Goal: Task Accomplishment & Management: Complete application form

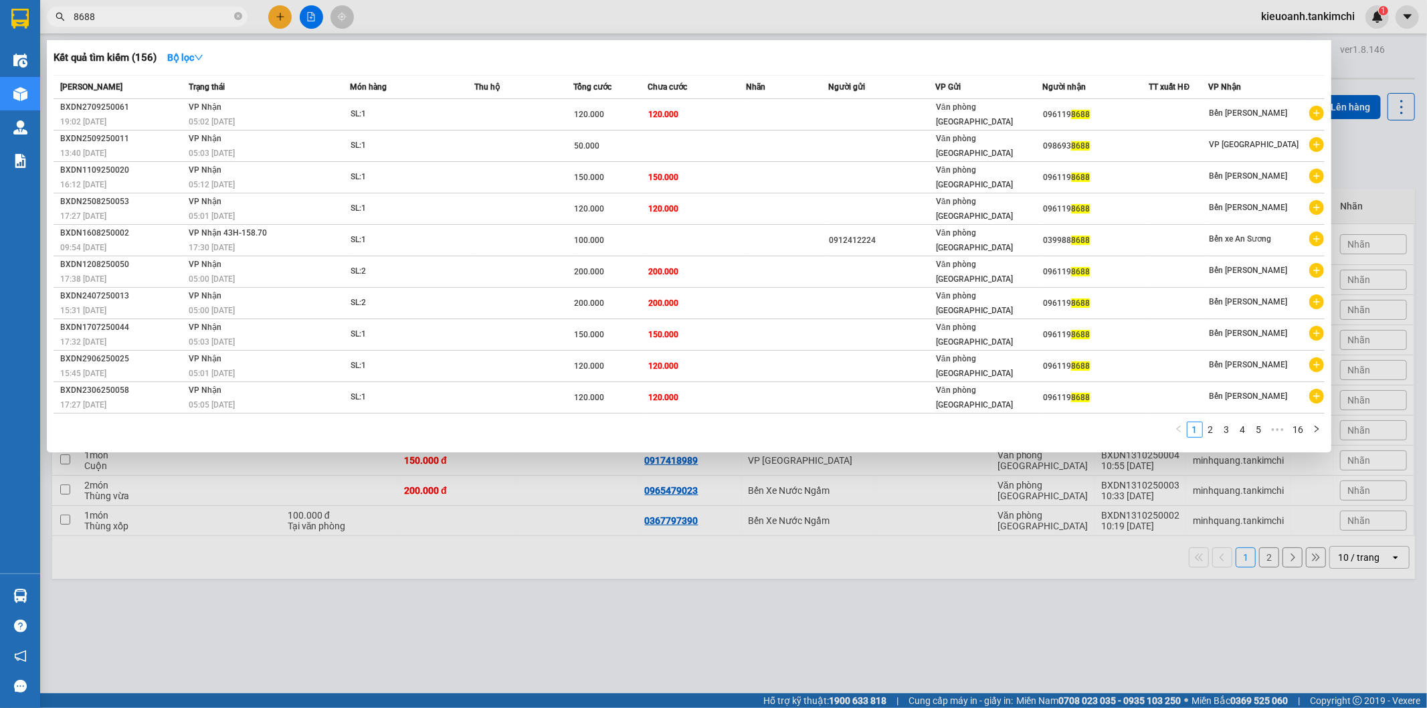
click at [239, 14] on icon "close-circle" at bounding box center [238, 16] width 8 height 8
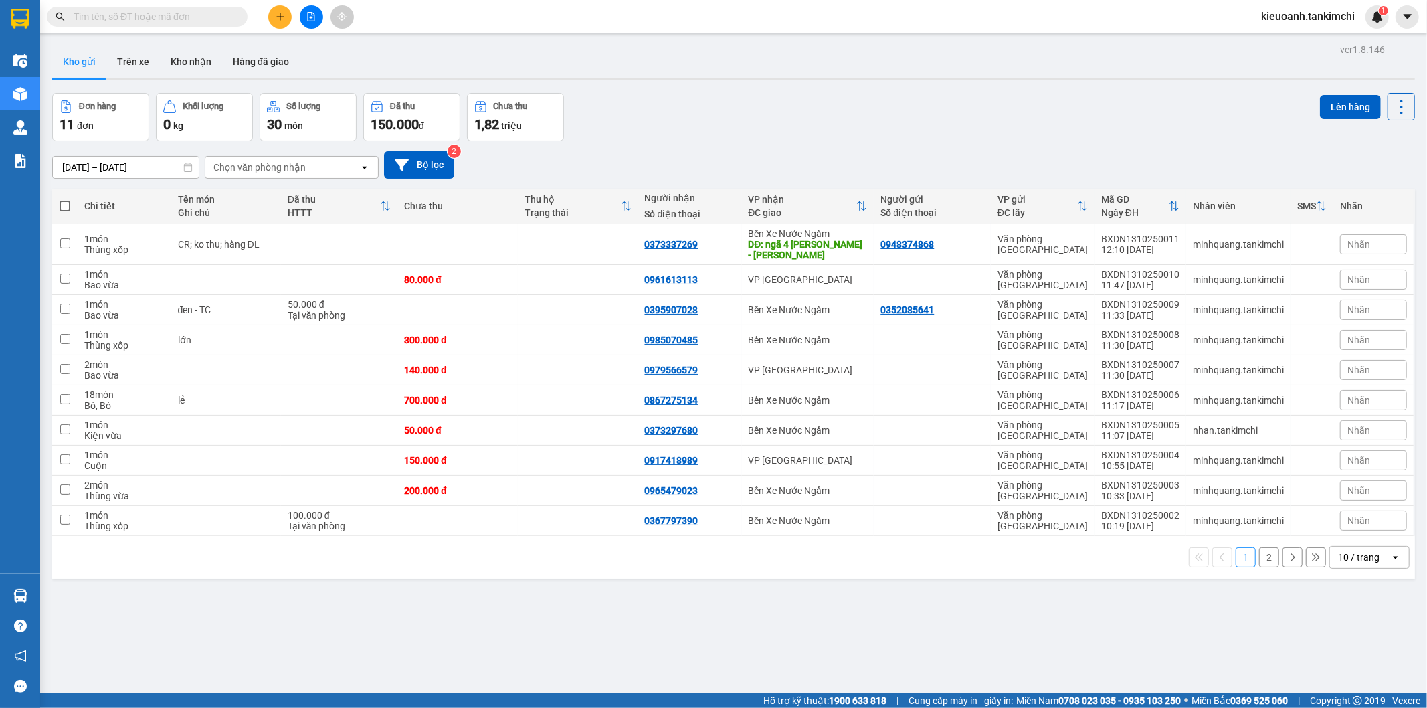
click at [221, 16] on input "text" at bounding box center [153, 16] width 158 height 15
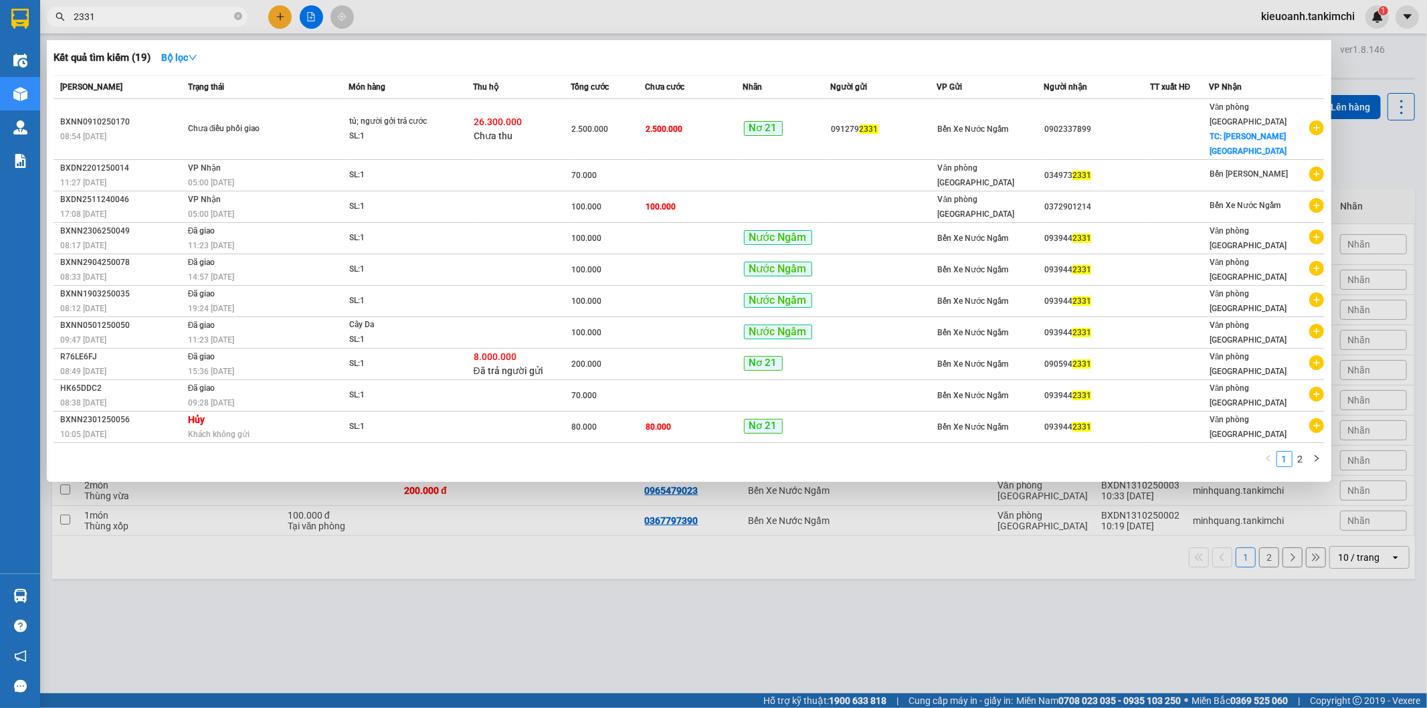
type input "2331"
click at [235, 21] on span at bounding box center [238, 17] width 8 height 13
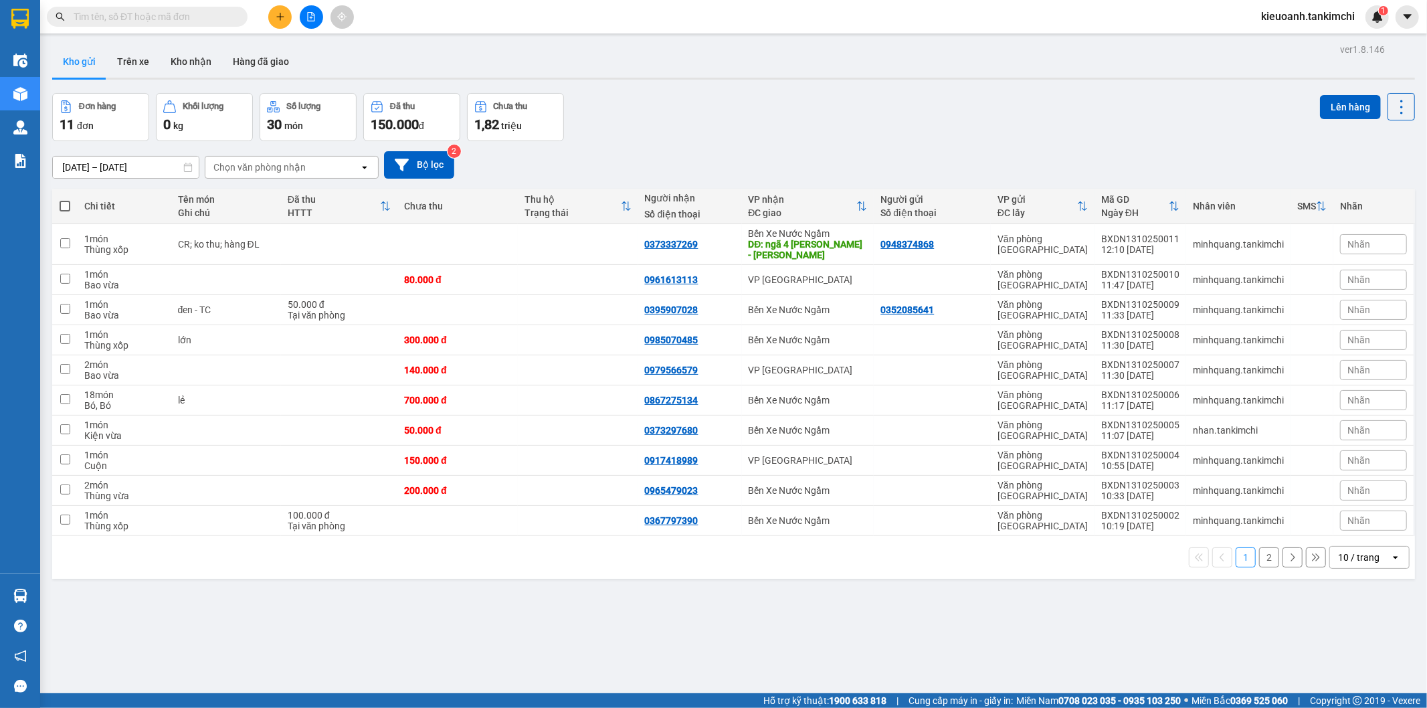
click at [215, 20] on input "text" at bounding box center [153, 16] width 158 height 15
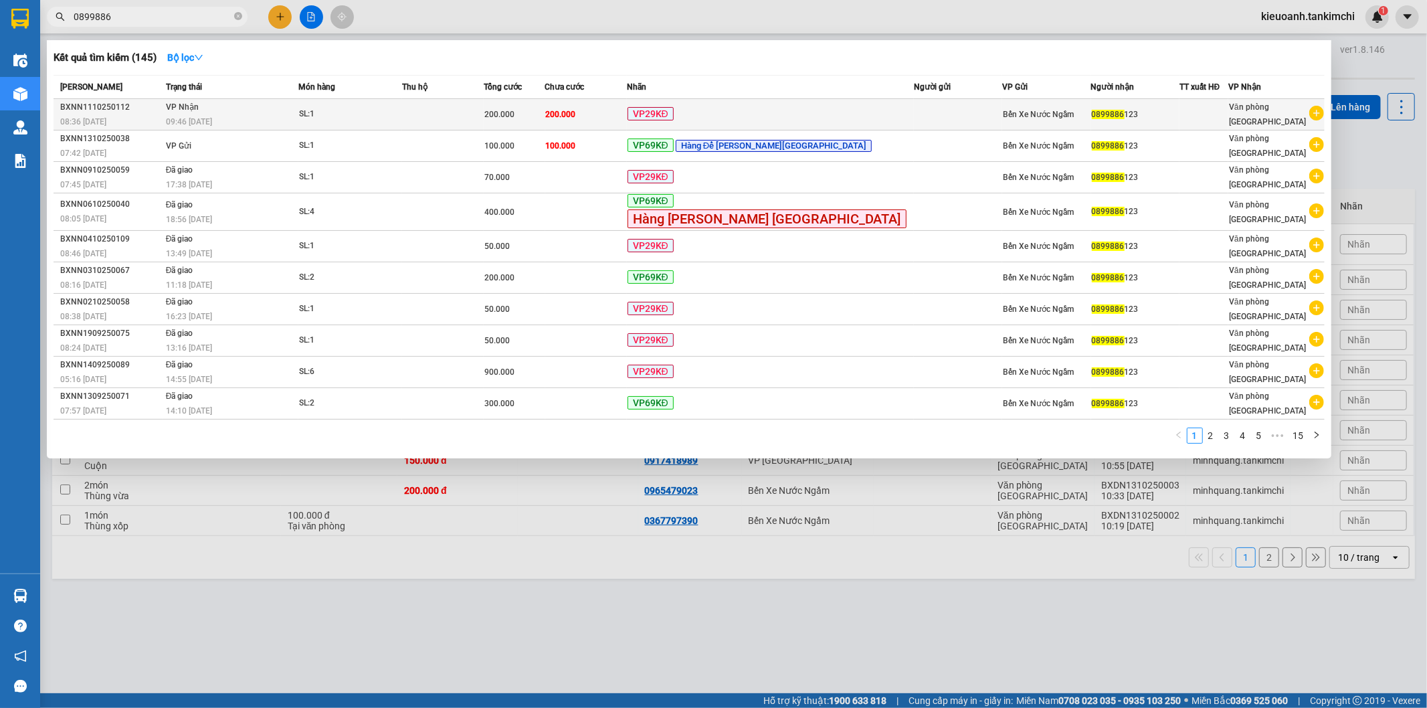
type input "0899886"
click at [396, 110] on div "SL: 1" at bounding box center [349, 114] width 100 height 15
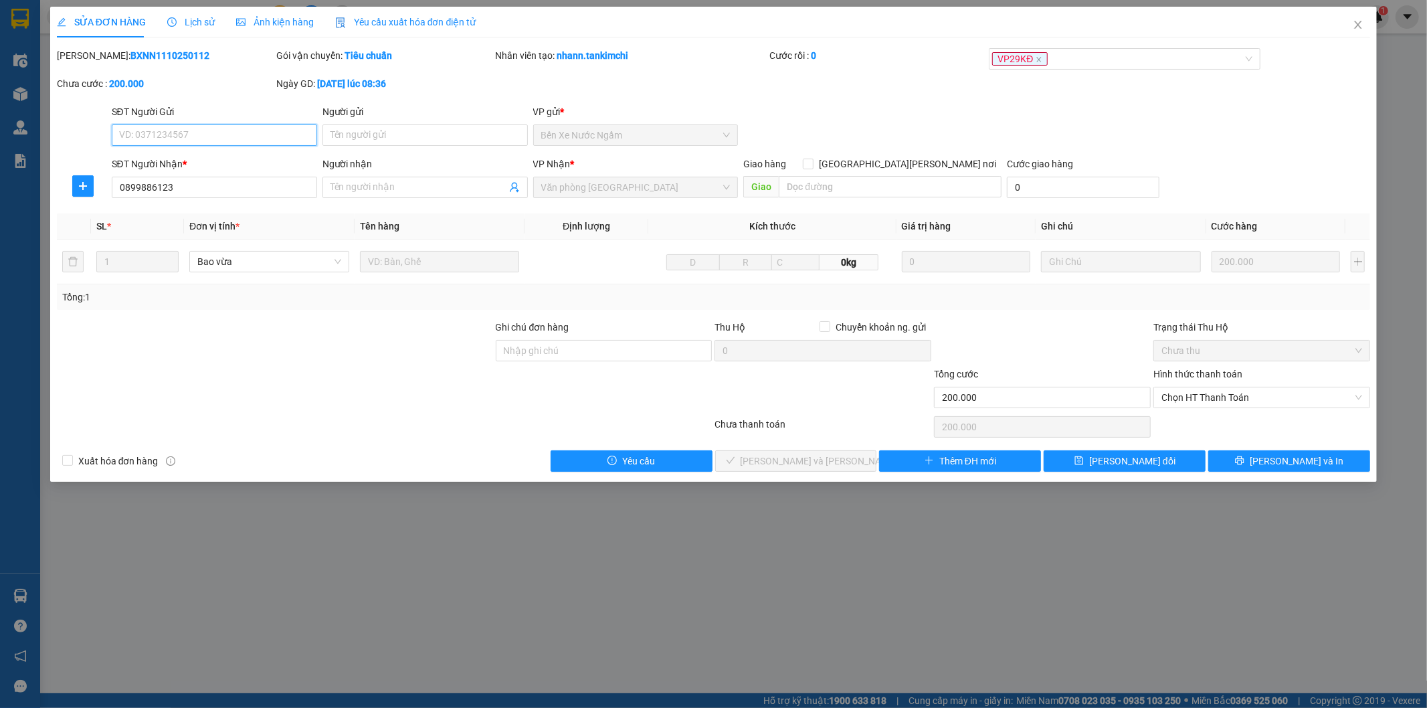
type input "0899886123"
type input "200.000"
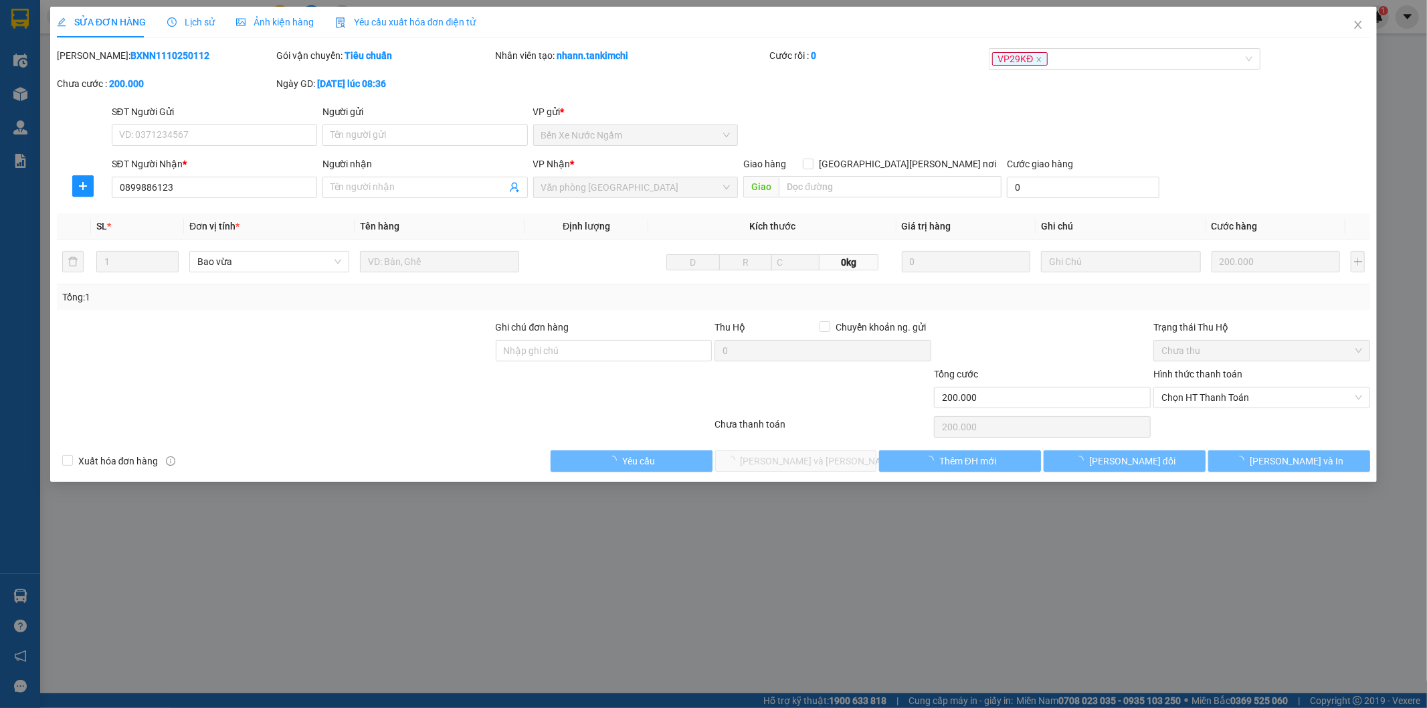
click at [248, 17] on span "Ảnh kiện hàng" at bounding box center [275, 22] width 78 height 11
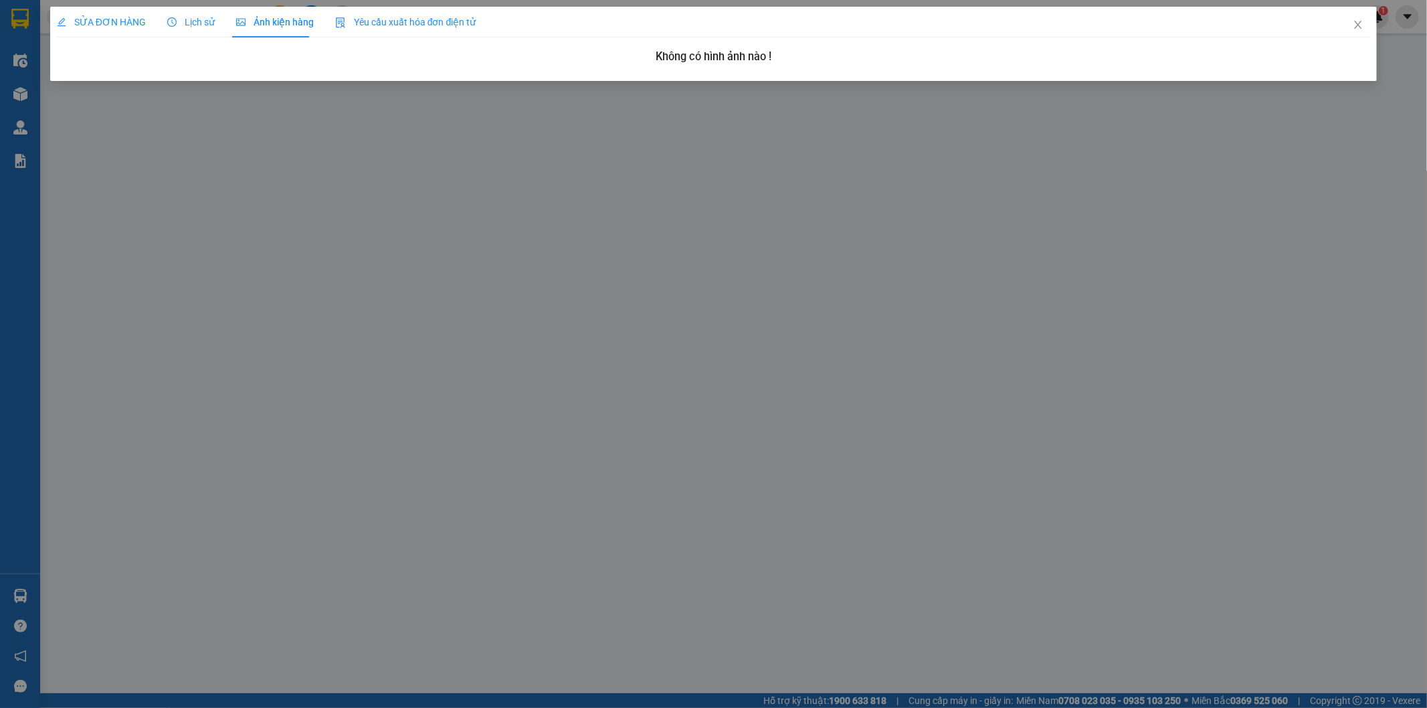
click at [197, 17] on span "Lịch sử" at bounding box center [190, 22] width 47 height 11
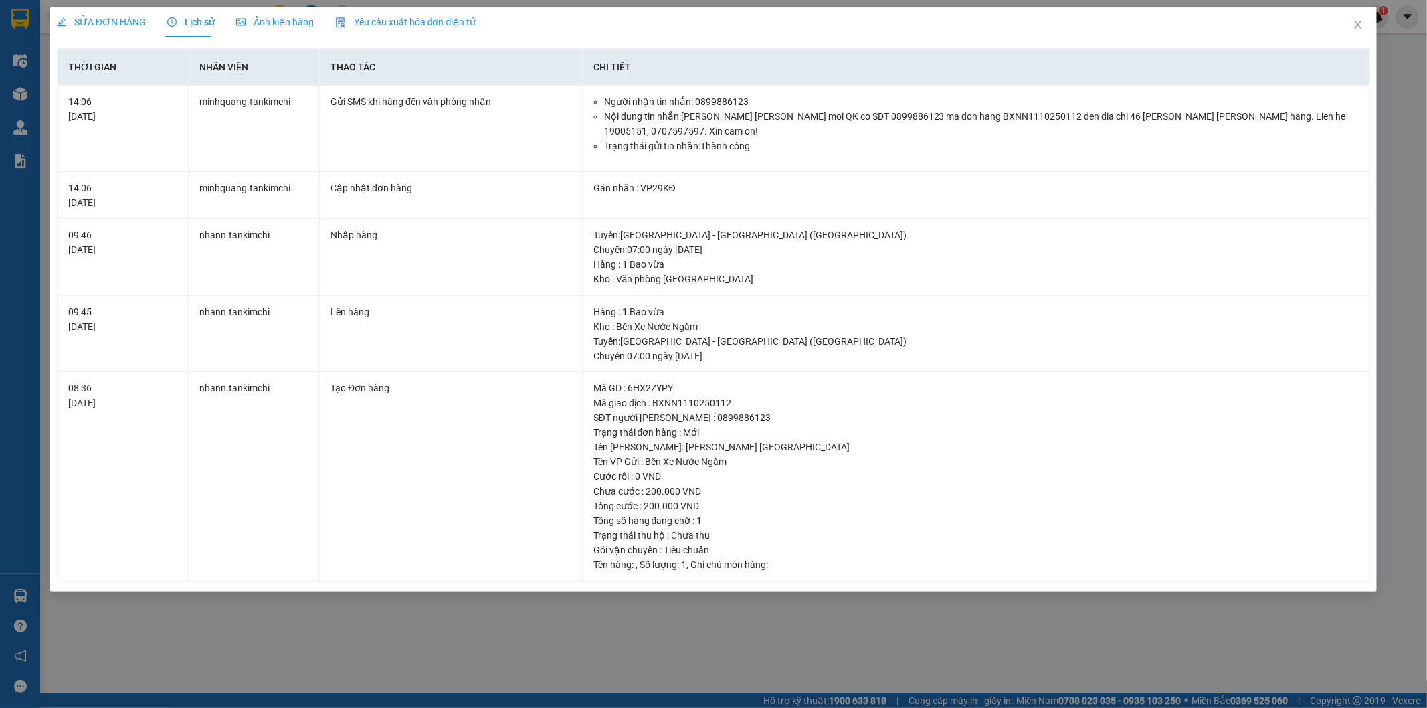
click at [1426, 175] on div "SỬA ĐƠN HÀNG Lịch sử [PERSON_NAME] hàng Yêu cầu xuất [PERSON_NAME] điện tử Tota…" at bounding box center [713, 354] width 1427 height 708
click at [1365, 24] on span "Close" at bounding box center [1357, 25] width 37 height 37
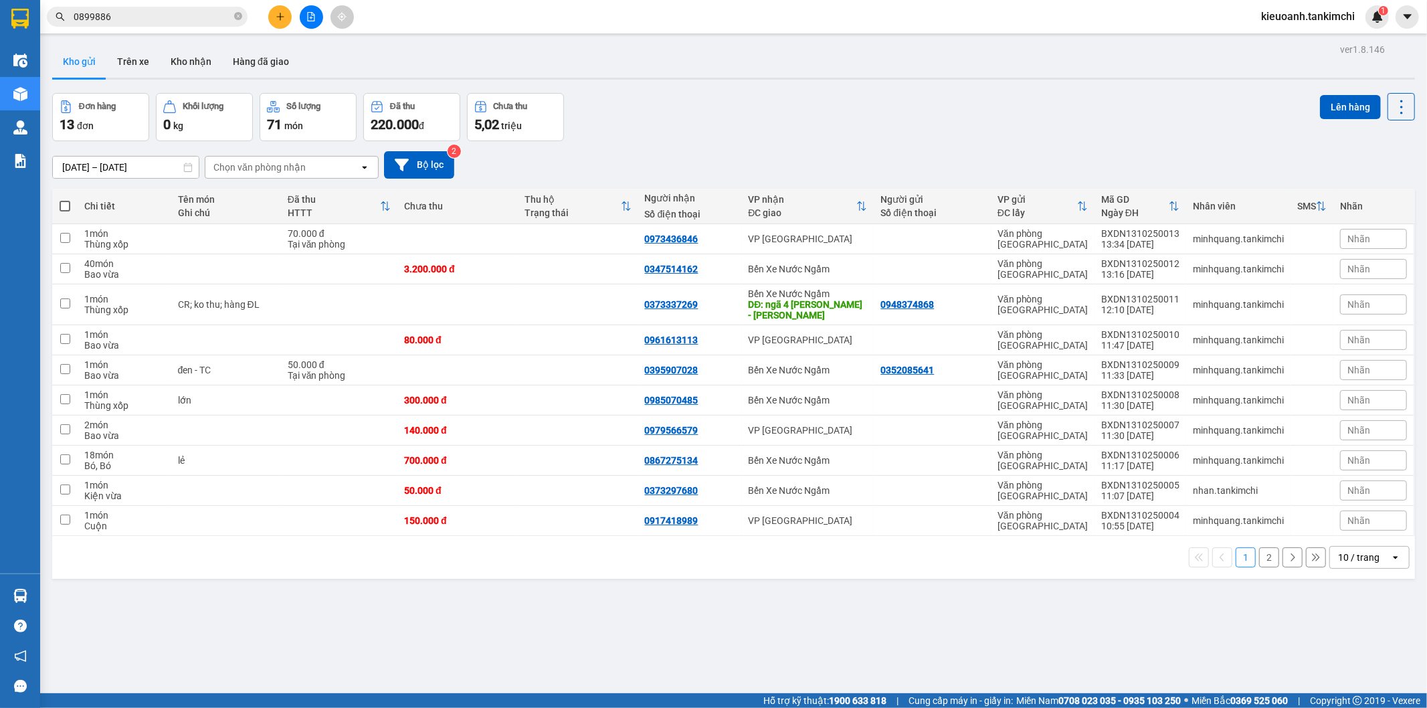
click at [165, 17] on input "0899886" at bounding box center [153, 16] width 158 height 15
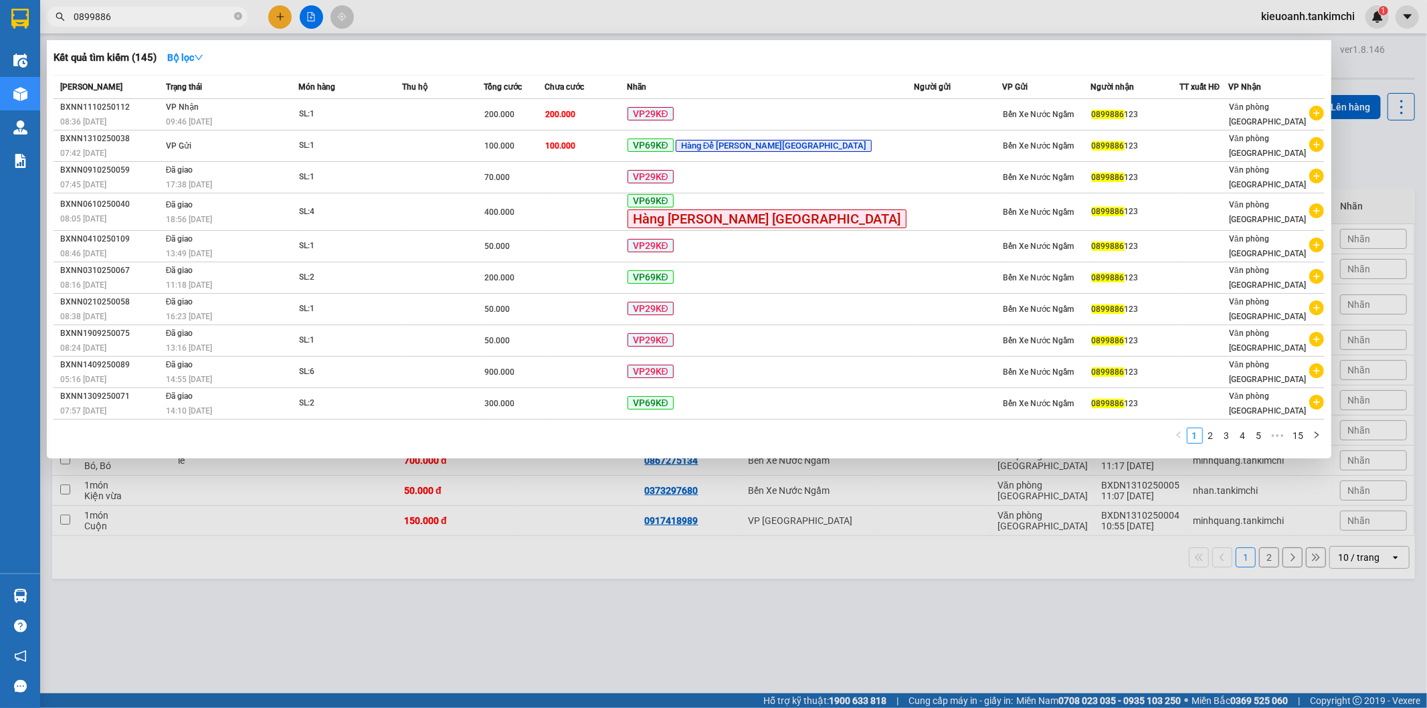
click at [165, 17] on input "0899886" at bounding box center [153, 16] width 158 height 15
click at [254, 142] on td "VP Gửi" at bounding box center [231, 145] width 136 height 31
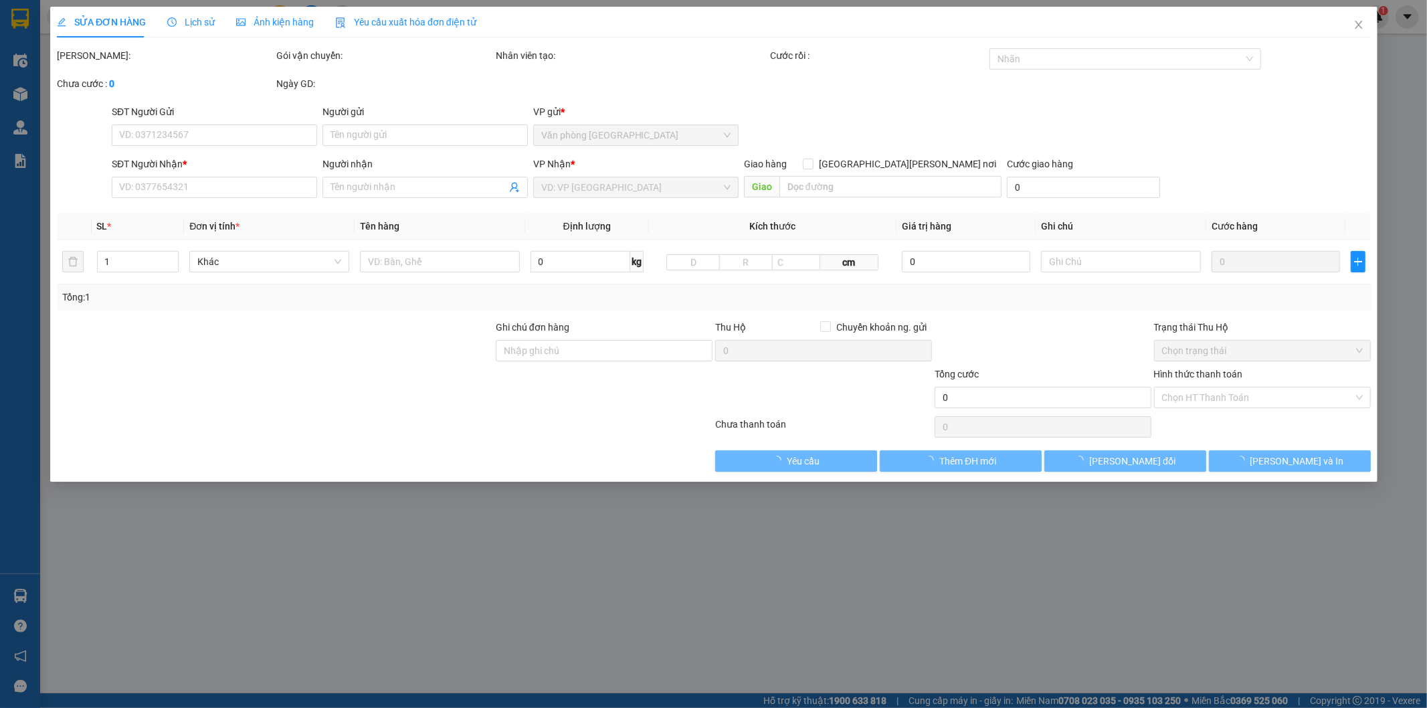
type input "0899886123"
type input "100.000"
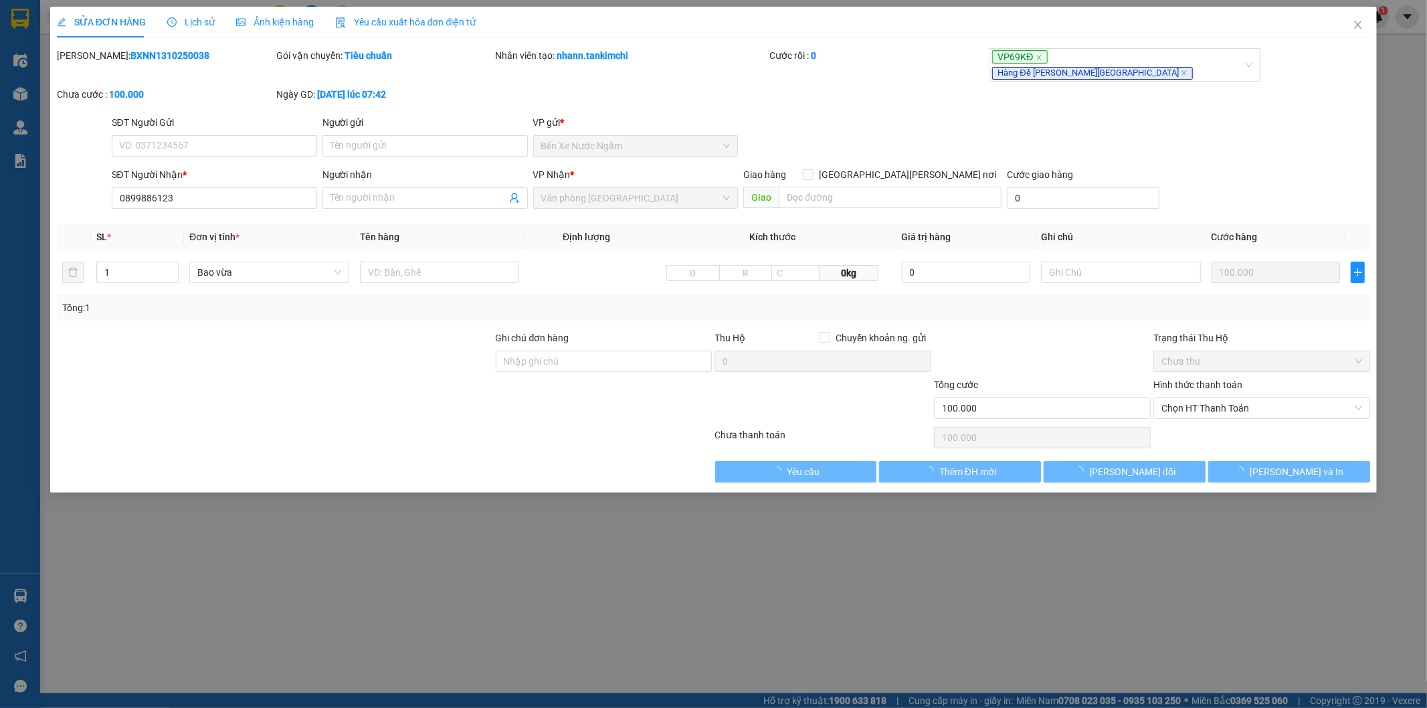
click at [201, 18] on span "Lịch sử" at bounding box center [190, 22] width 47 height 11
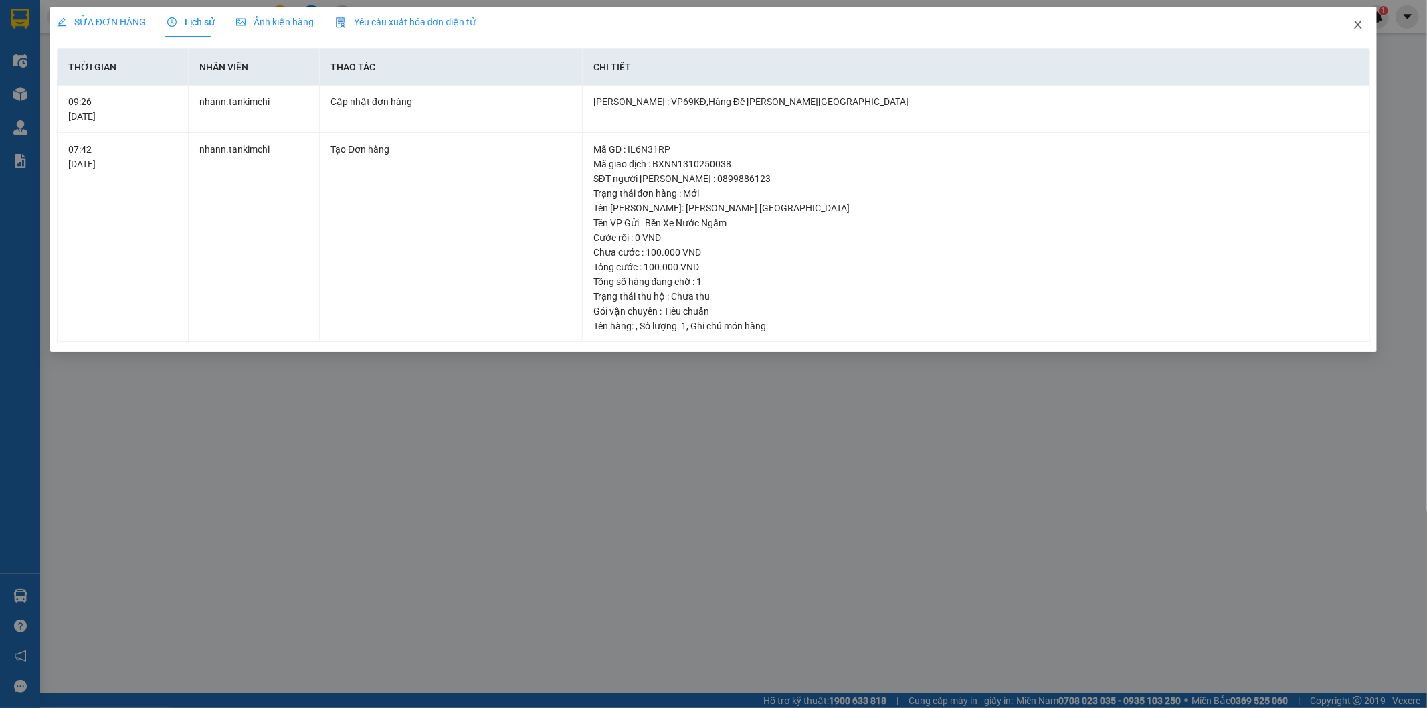
click at [1345, 25] on span "Close" at bounding box center [1357, 25] width 37 height 37
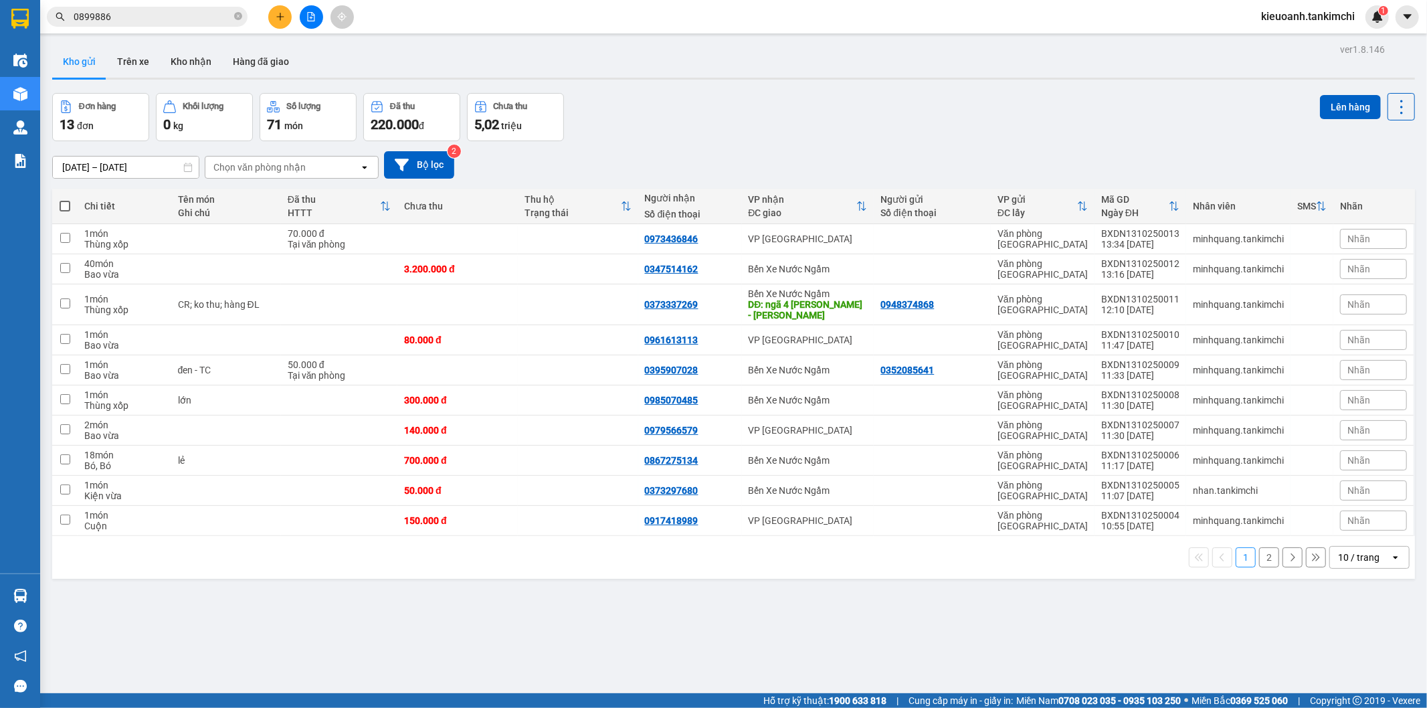
click at [181, 11] on input "0899886" at bounding box center [153, 16] width 158 height 15
